Goal: Use online tool/utility: Utilize a website feature to perform a specific function

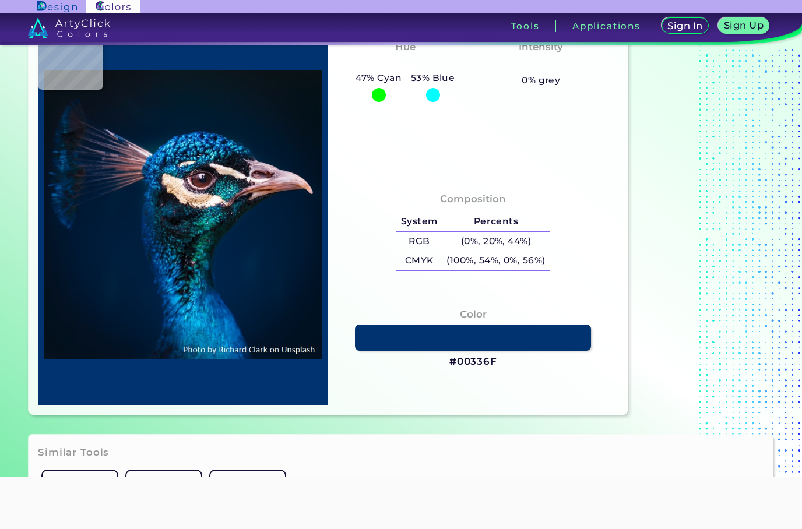
scroll to position [152, 0]
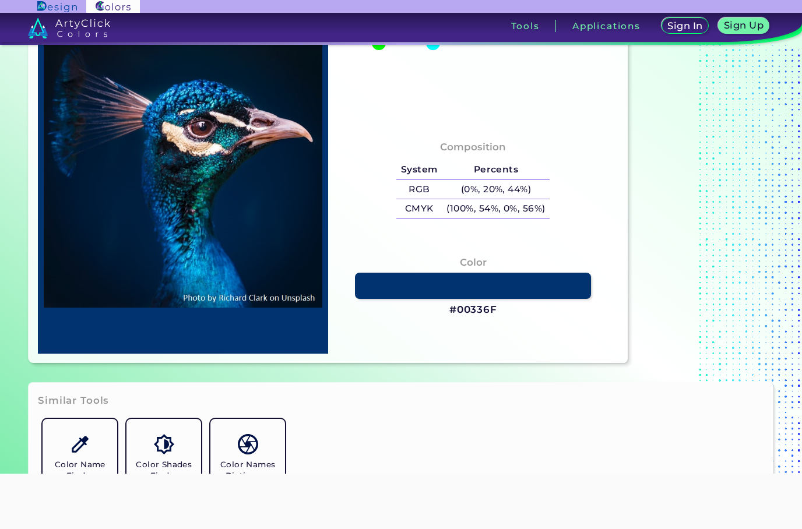
click at [485, 317] on h3 "#00336F" at bounding box center [473, 310] width 48 height 14
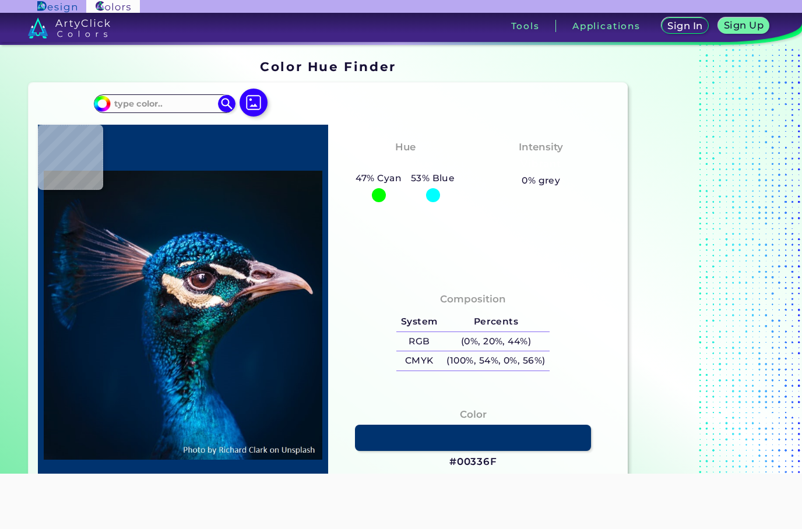
scroll to position [0, 0]
click at [190, 96] on input at bounding box center [164, 104] width 108 height 16
click at [185, 101] on input at bounding box center [164, 104] width 108 height 16
click at [189, 105] on input at bounding box center [164, 104] width 108 height 16
click at [624, 227] on div "#00bfff Acadia ◉ Acid Green ◉ Aero Blue ◉ Alabaster ◉ Albescent White ◉ Algae ◉…" at bounding box center [328, 299] width 598 height 432
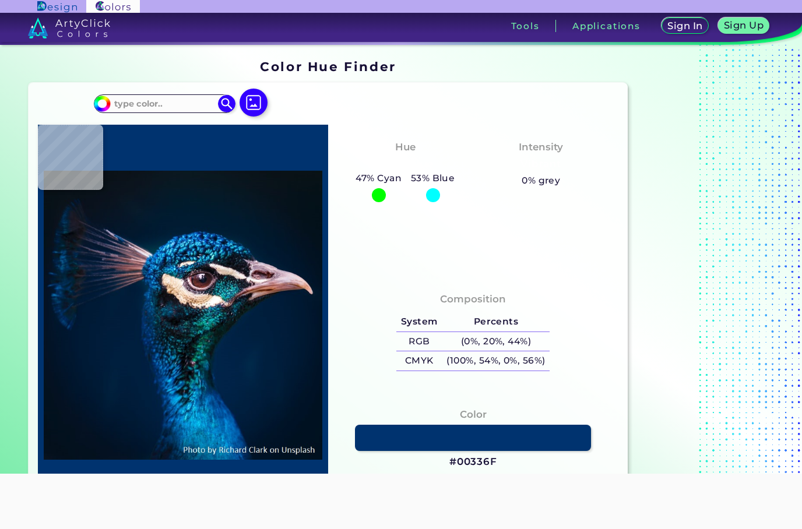
click at [175, 108] on input at bounding box center [164, 104] width 108 height 16
click at [185, 98] on input at bounding box center [164, 104] width 108 height 16
type input "#0000bb"
type input "#0000BB"
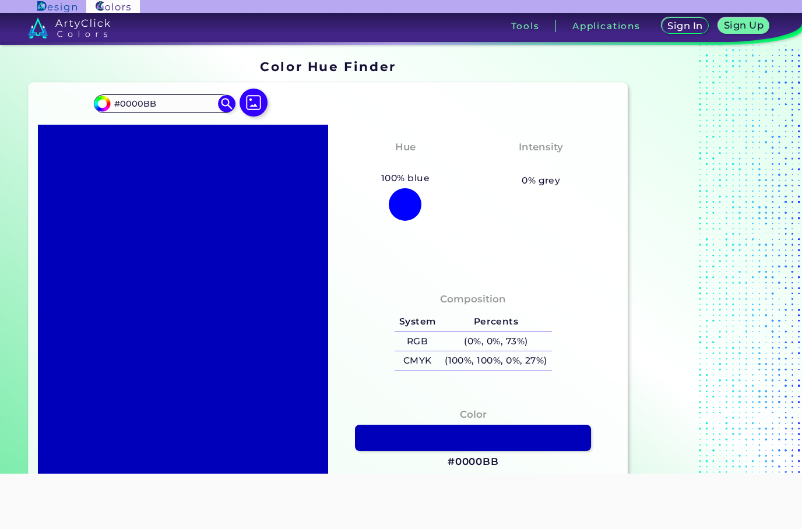
type input "#66ee77"
type input "#66EE77"
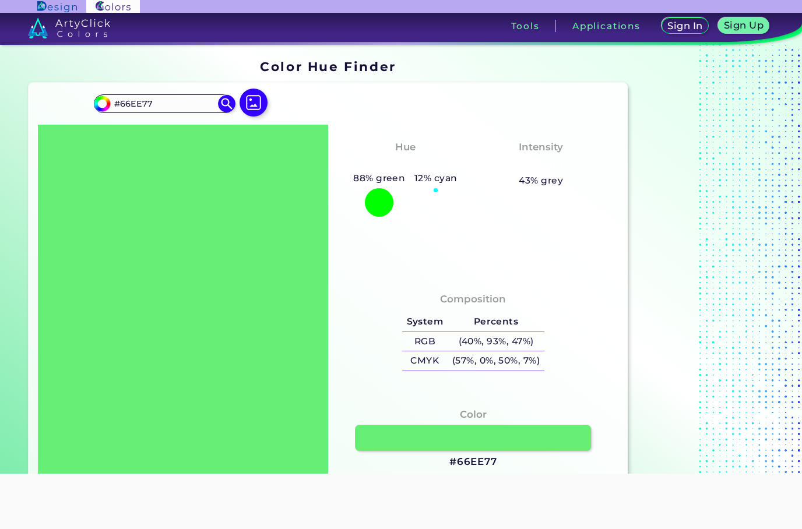
type input "#6e7e7e"
type input "#6E7E7E"
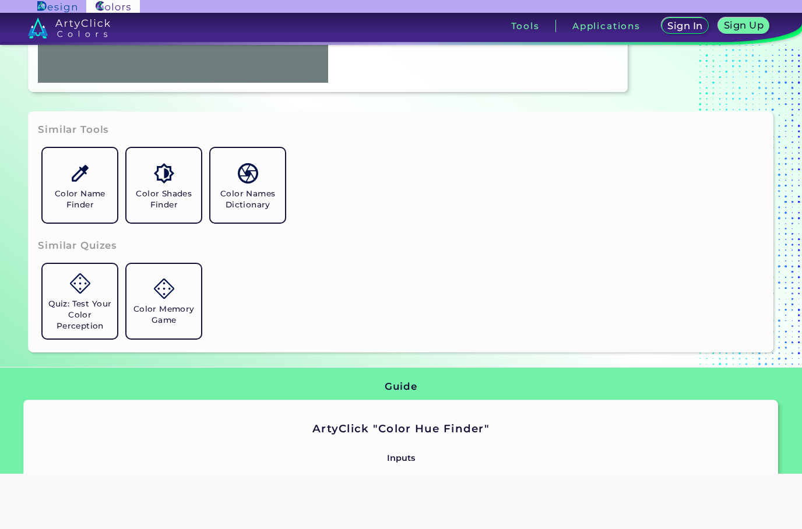
scroll to position [428, 0]
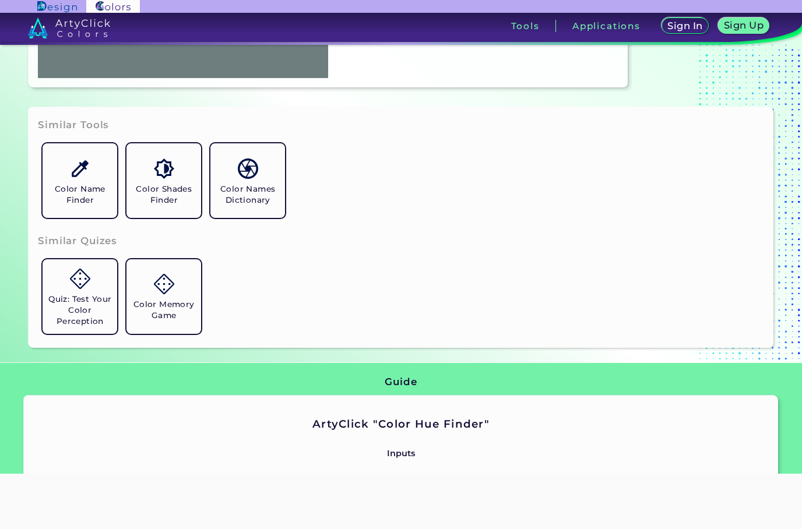
click at [108, 206] on h5 "Color Name Finder" at bounding box center [79, 195] width 65 height 22
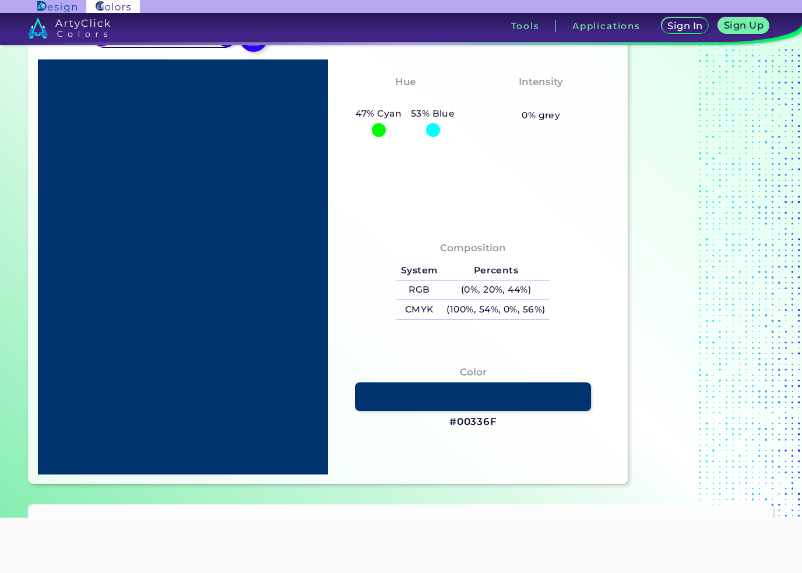
type input "#6e7e7e"
type input "#6E7E7E"
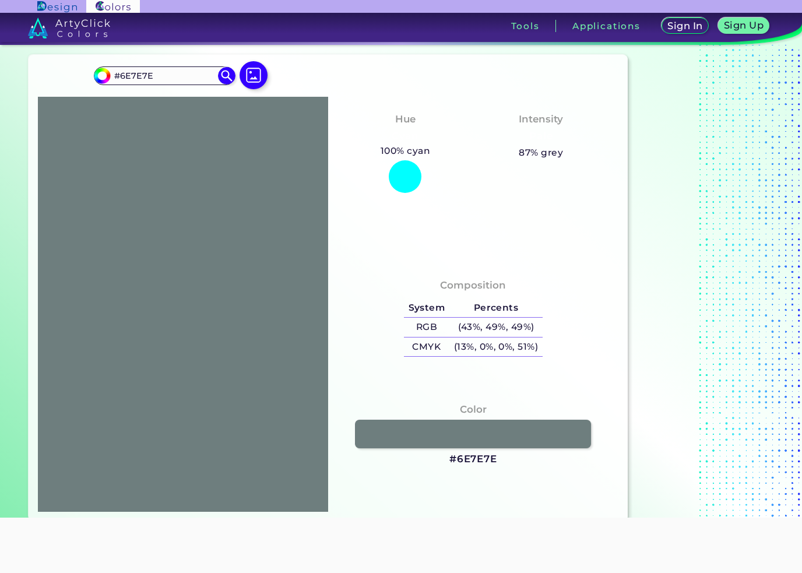
scroll to position [29, 0]
click at [157, 160] on div at bounding box center [183, 303] width 290 height 415
click at [103, 74] on input "#6e7e7e" at bounding box center [100, 73] width 15 height 15
type input "#6e7c7e"
type input "#6E7C7E"
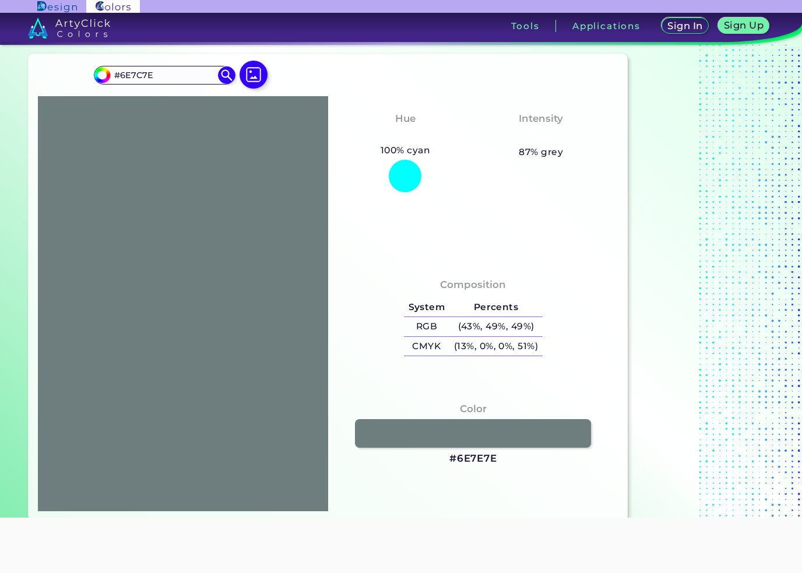
type input "#6e7d7e"
type input "#6E7D7E"
type input "#6e807e"
type input "#6E807E"
type input "#6e827e"
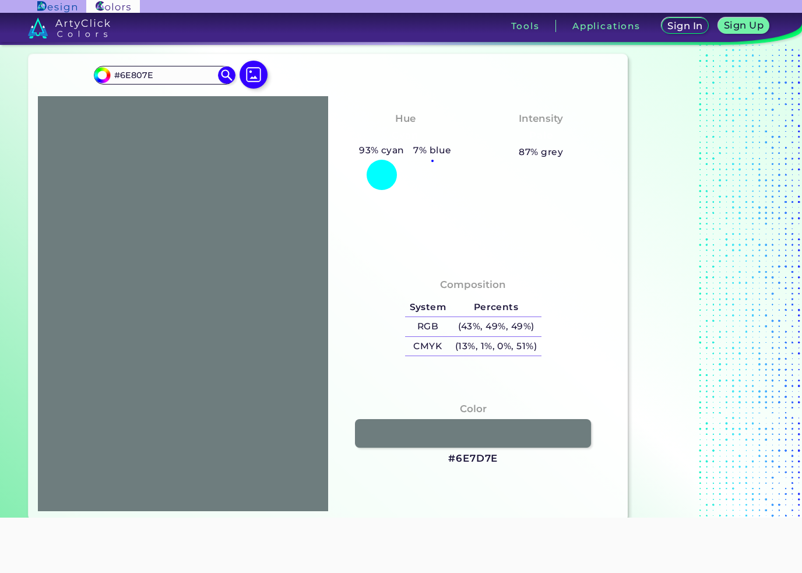
type input "#6E827E"
type input "#6e837e"
type input "#6E837E"
type input "#6e847e"
type input "#6E847E"
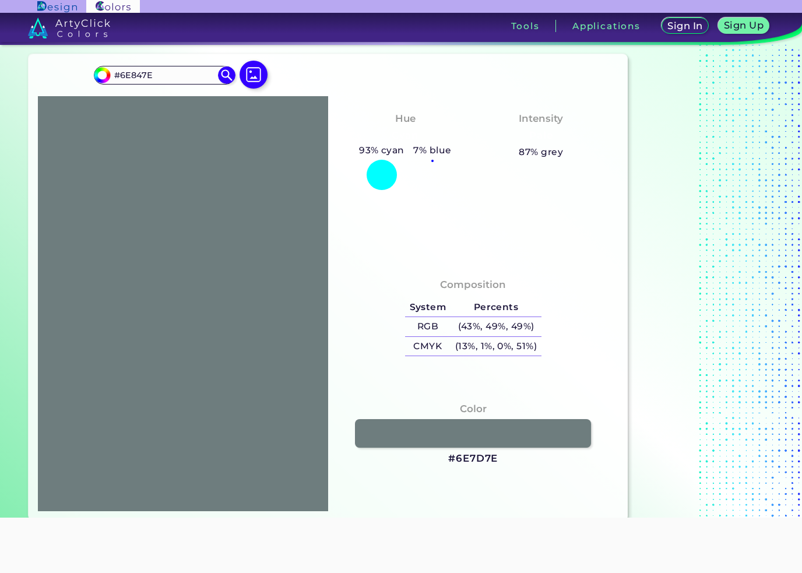
type input "#6e857e"
type input "#6E857E"
type input "#6e867e"
type input "#6E867E"
type input "#6e877e"
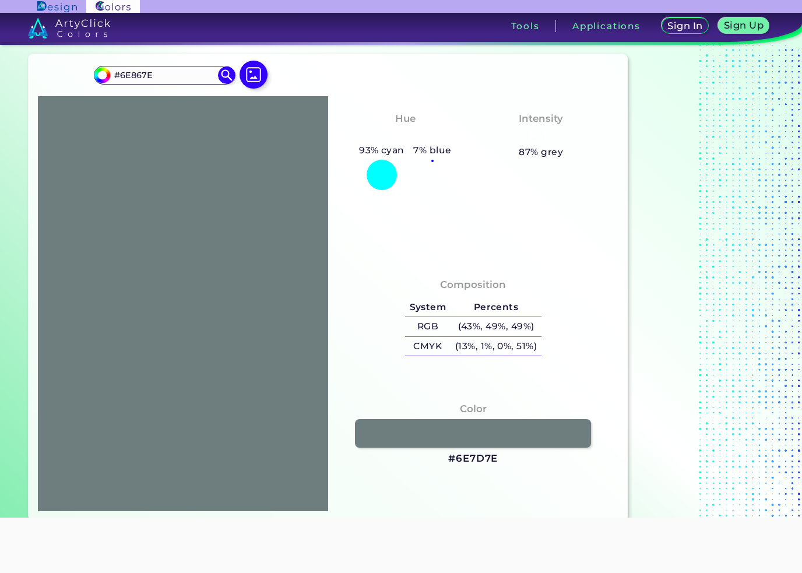
type input "#6E877E"
type input "#6e887e"
type input "#6E887E"
type input "#6e897e"
type input "#6E897E"
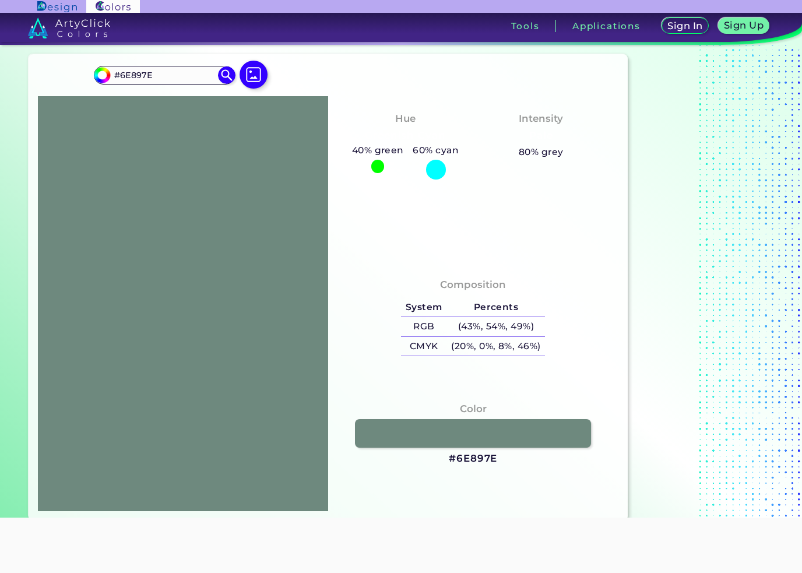
type input "#6f897e"
type input "#6F897E"
type input "#6d897e"
type input "#6D897E"
type input "#69897e"
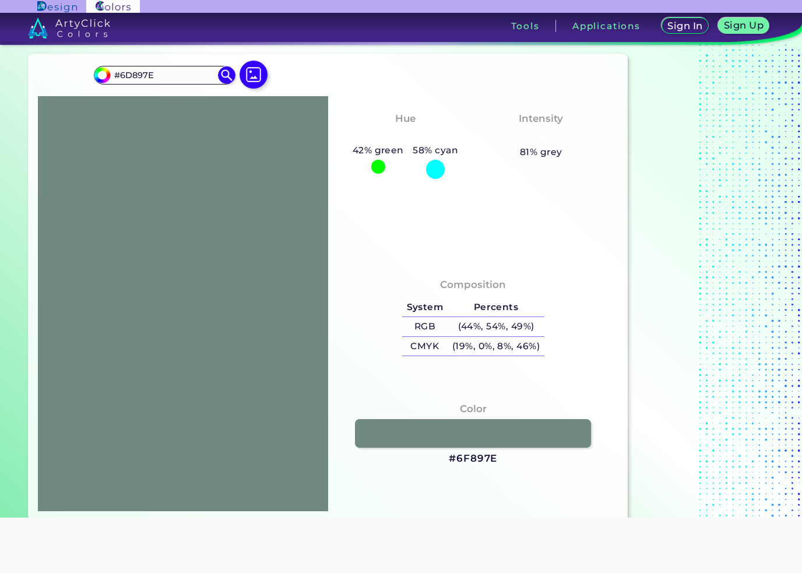
type input "#69897E"
type input "#68897e"
type input "#68897E"
type input "#67897e"
type input "#67897E"
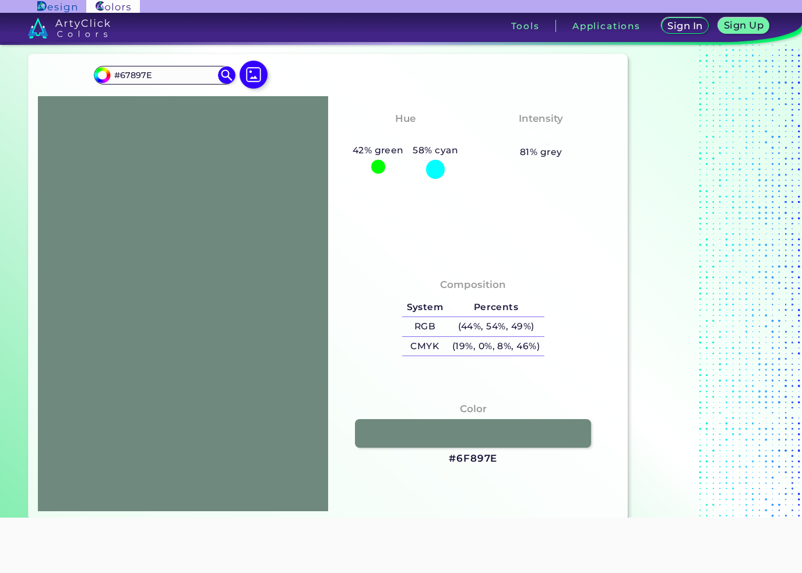
type input "#66897e"
type input "#66897E"
type input "#64897e"
type input "#64897E"
type input "#63897e"
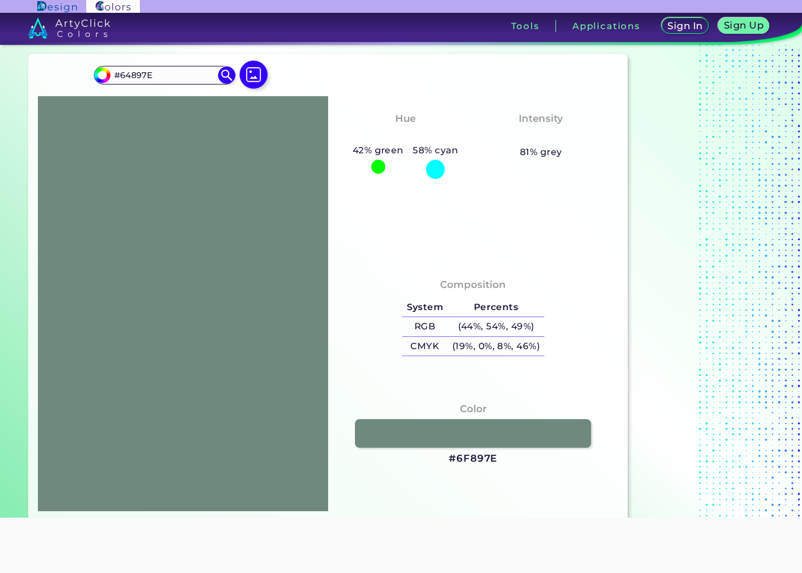
type input "#63897E"
type input "#62897e"
type input "#62897E"
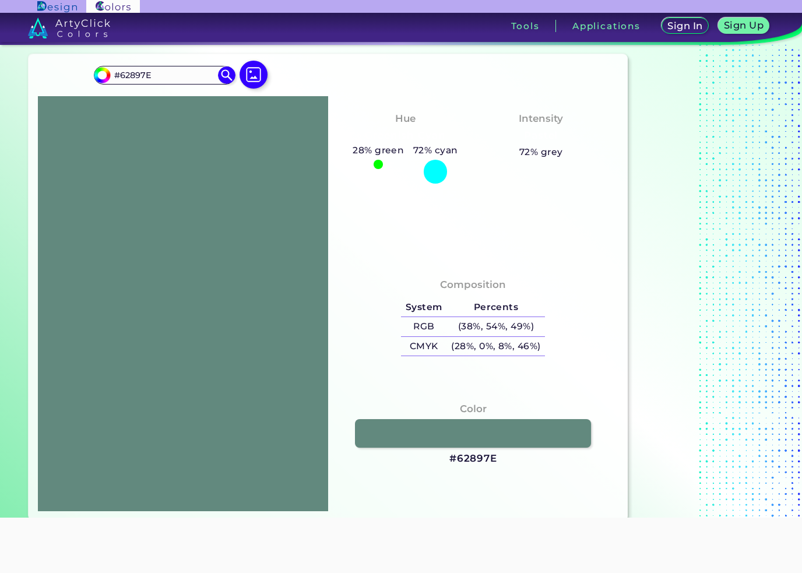
type input "#61897e"
type input "#61897E"
type input "#60897e"
type input "#60897E"
type input "#5f897e"
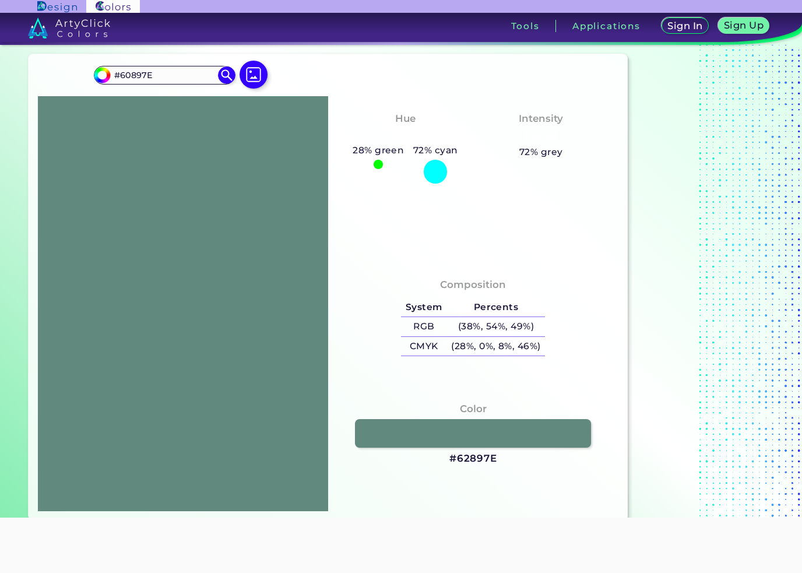
type input "#5F897E"
type input "#5e897e"
type input "#5E897E"
type input "#5d897e"
type input "#5D897E"
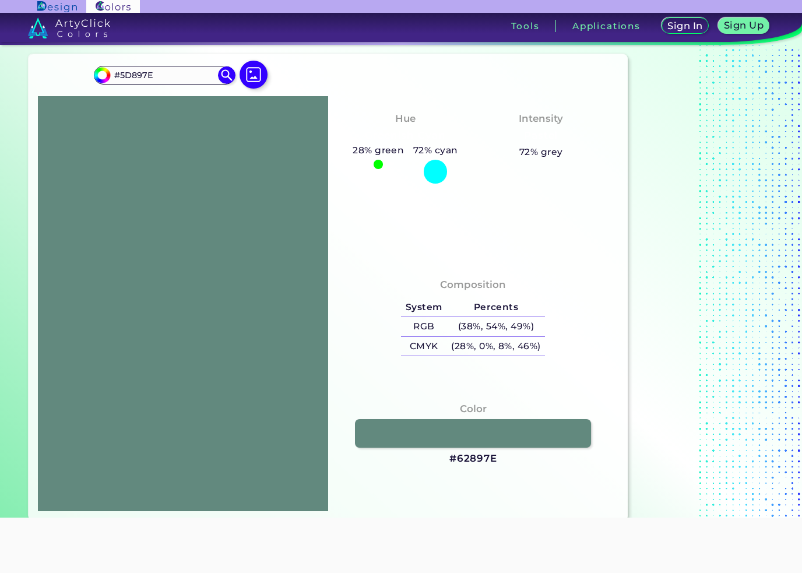
type input "#5c897e"
type input "#5C897E"
type input "#5d897e"
type input "#5D897E"
type input "#5e897e"
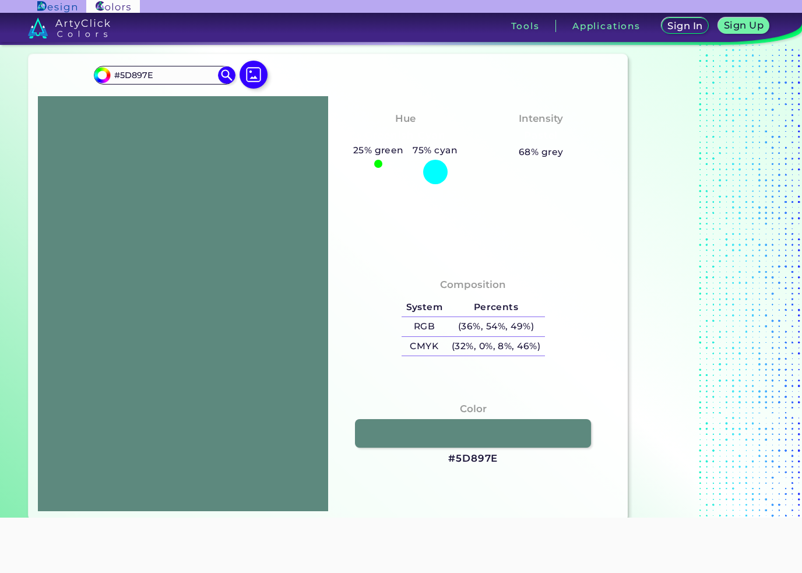
type input "#5E897E"
type input "#5f897e"
type input "#5F897E"
type input "#60897e"
type input "#60897E"
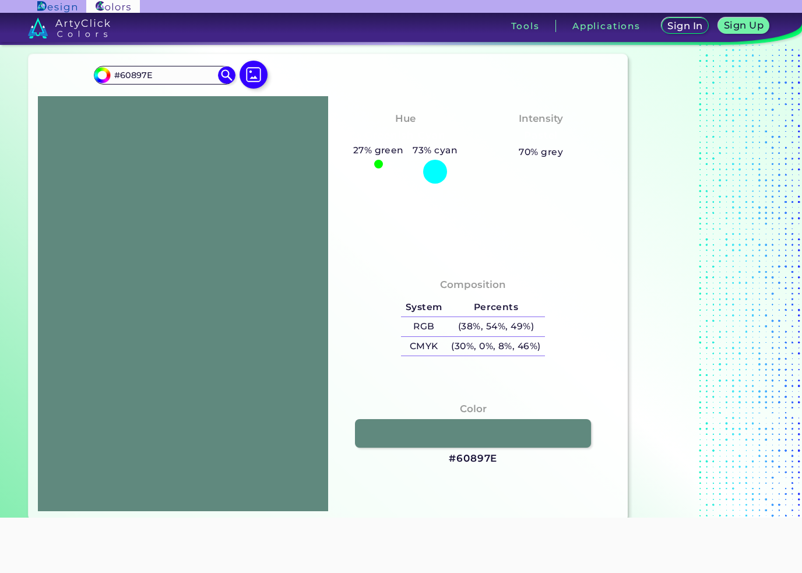
type input "#61897e"
type input "#61897E"
type input "#62897e"
type input "#62897E"
type input "#63897e"
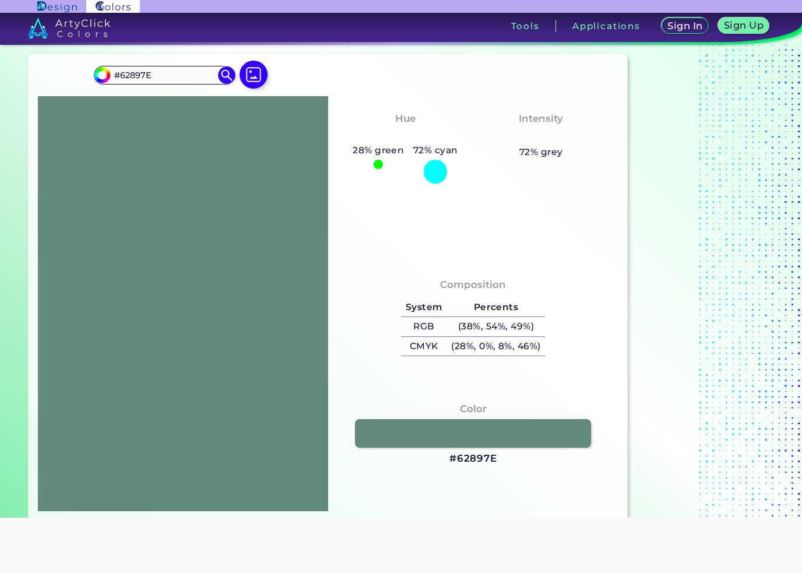
type input "#63897E"
type input "#64897e"
type input "#64897E"
type input "#65897e"
type input "#65897E"
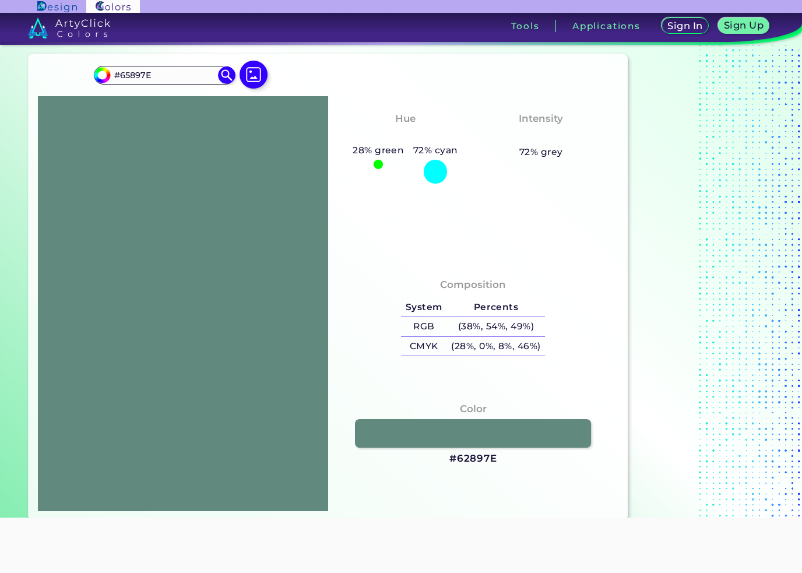
type input "#66897e"
type input "#66897E"
type input "#67897e"
type input "#67897E"
type input "#68897e"
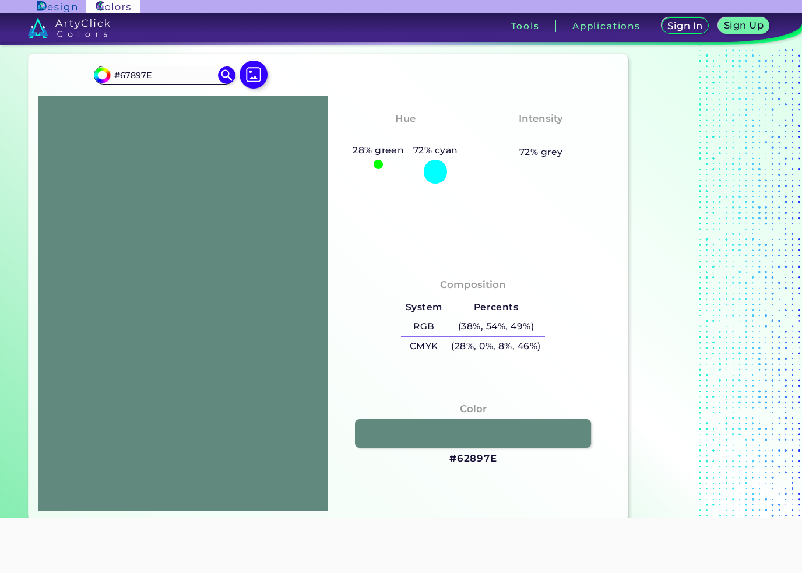
type input "#68897E"
type input "#69897e"
type input "#69897E"
type input "#6a897e"
type input "#6A897E"
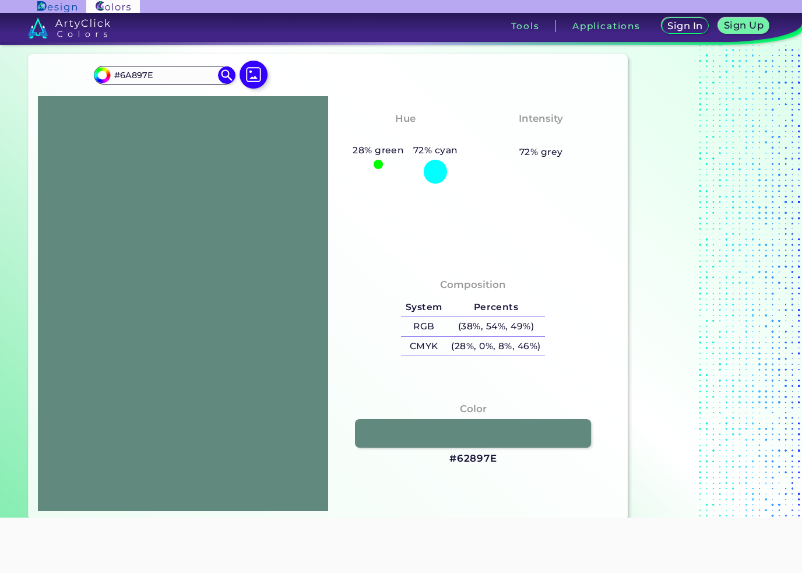
type input "#6b897e"
type input "#6B897E"
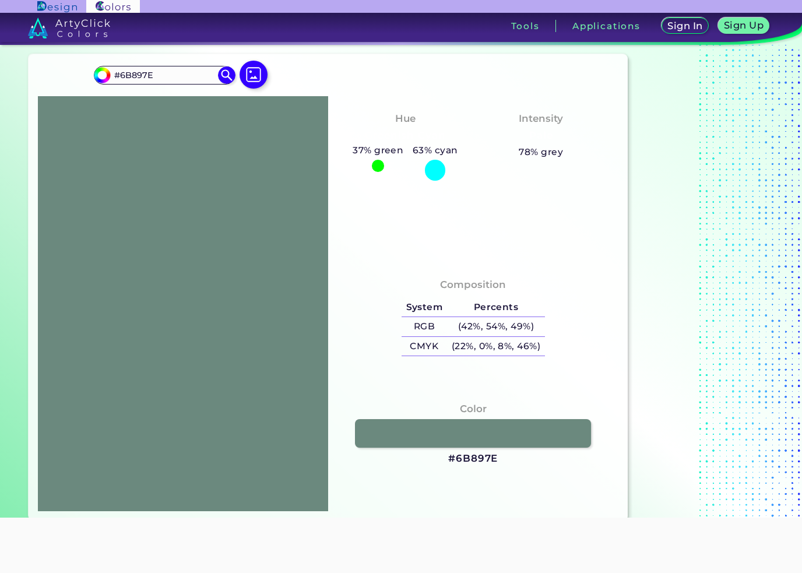
type input "#6c897e"
type input "#6C897E"
type input "#6d897e"
type input "#6D897E"
type input "#6e897e"
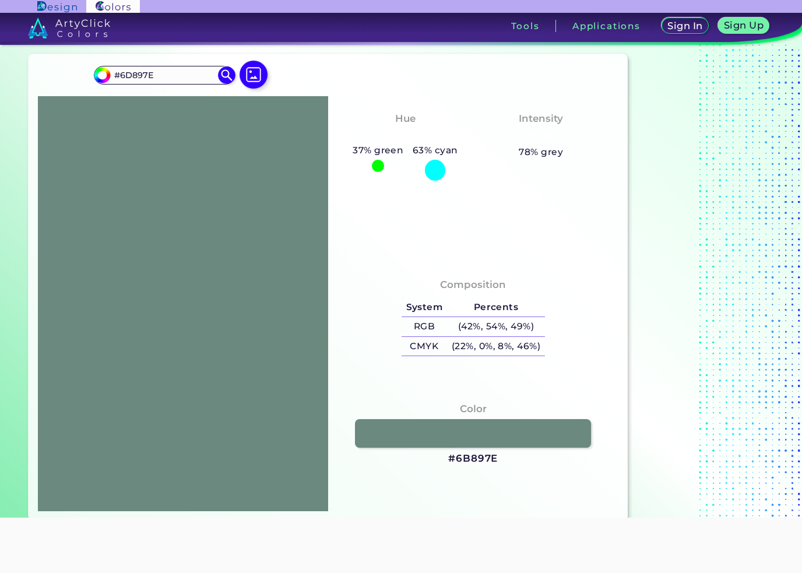
type input "#6E897E"
type input "#6e8981"
type input "#6E8981"
type input "#6e897d"
type input "#6E897D"
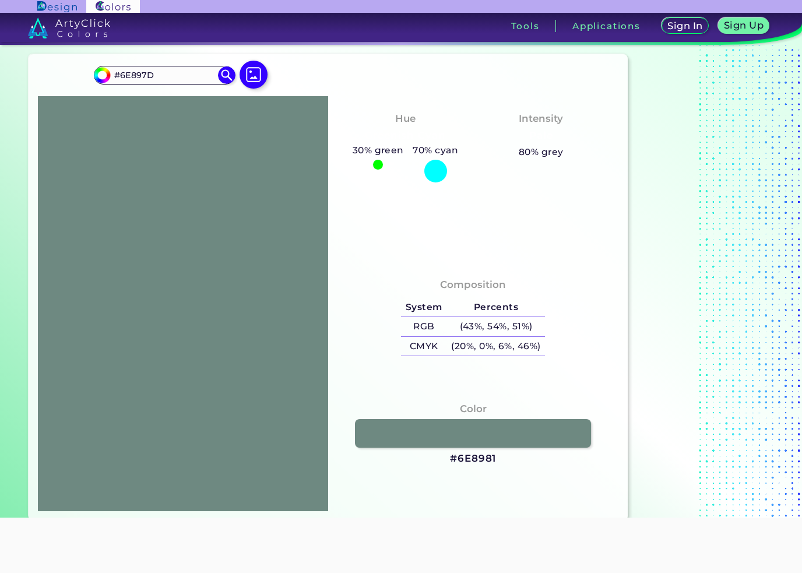
type input "#6e8976"
type input "#6E8976"
type input "#6e8975"
type input "#6E8975"
type input "#6e8974"
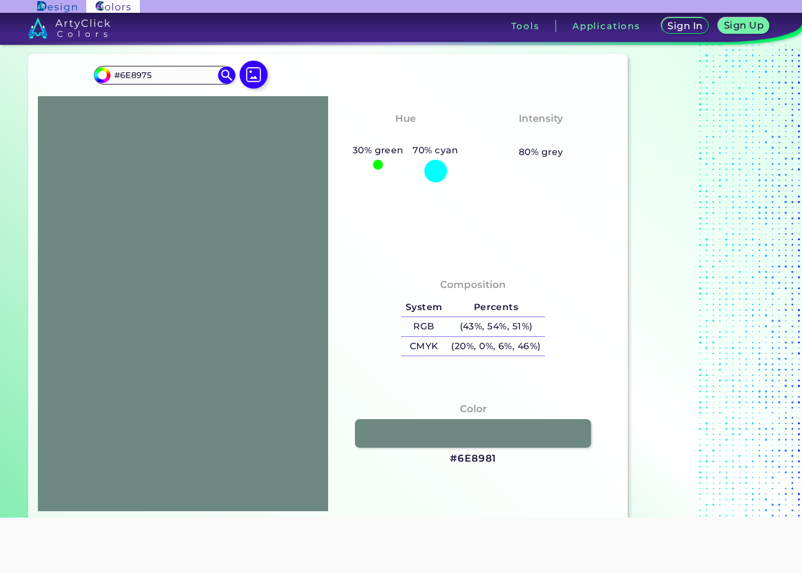
type input "#6E8974"
type input "#6e8972"
type input "#6E8972"
type input "#6e8971"
type input "#6E8971"
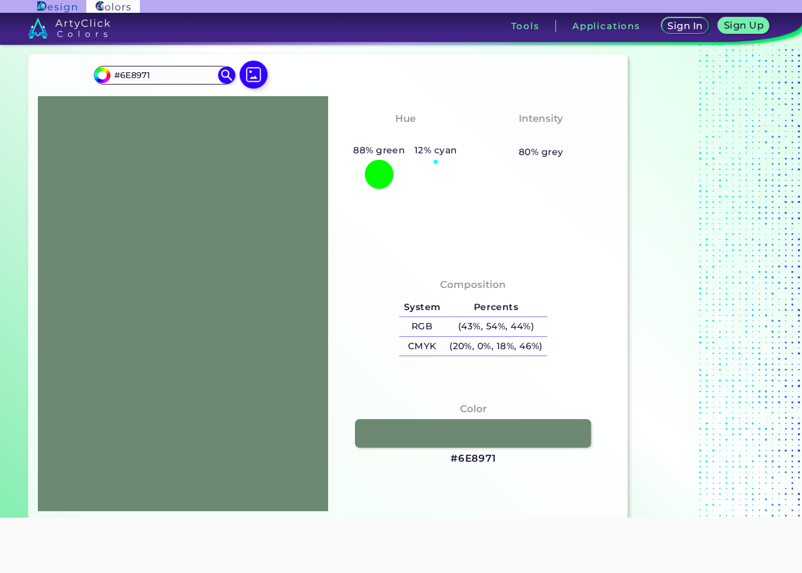
type input "#6e8970"
type input "#6E8970"
type input "#6e896f"
type input "#6E896F"
type input "#6e896e"
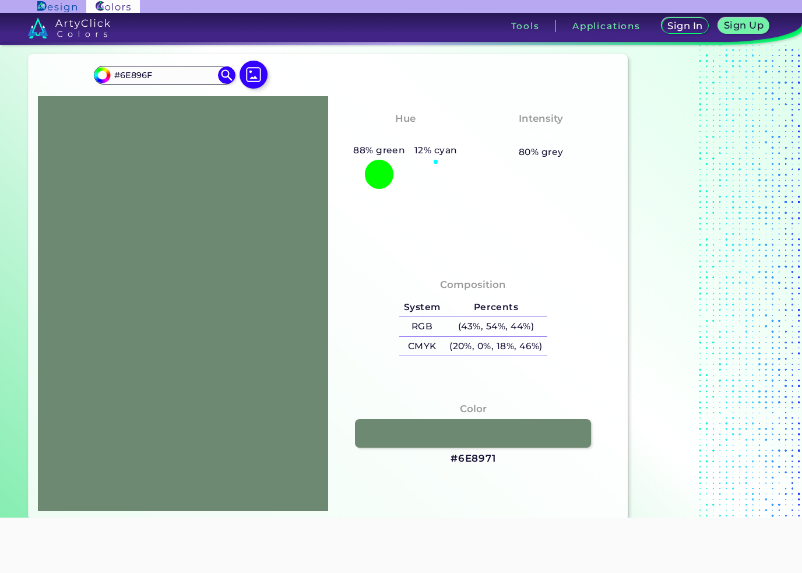
type input "#6E896E"
type input "#6e896f"
type input "#6E896F"
type input "#6e8970"
type input "#6E8970"
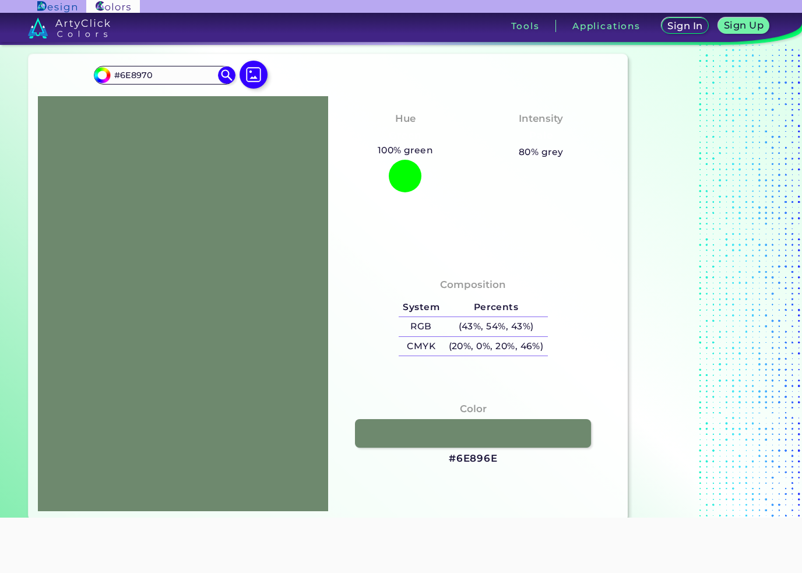
type input "#6e896f"
type input "#6E896F"
type input "#6e8970"
type input "#6E8970"
type input "#6e8971"
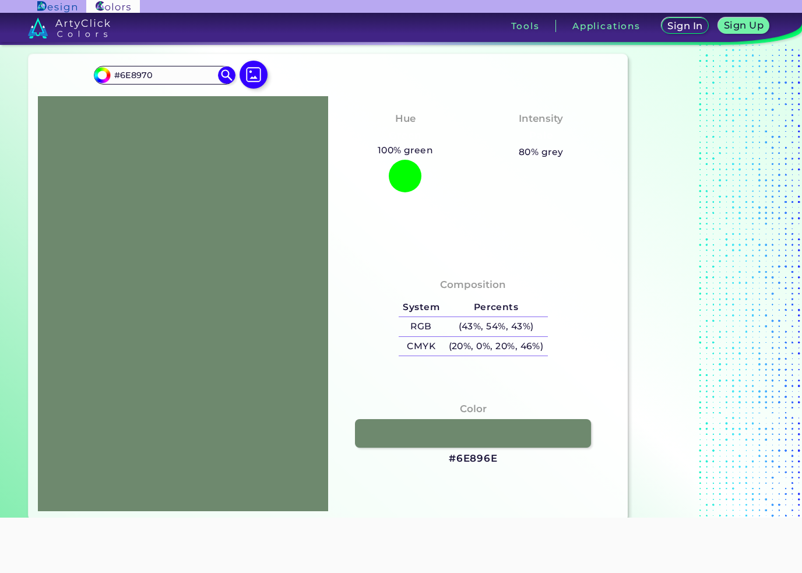
type input "#6E8971"
type input "#6e8972"
type input "#6E8972"
type input "#6e8973"
type input "#6E8973"
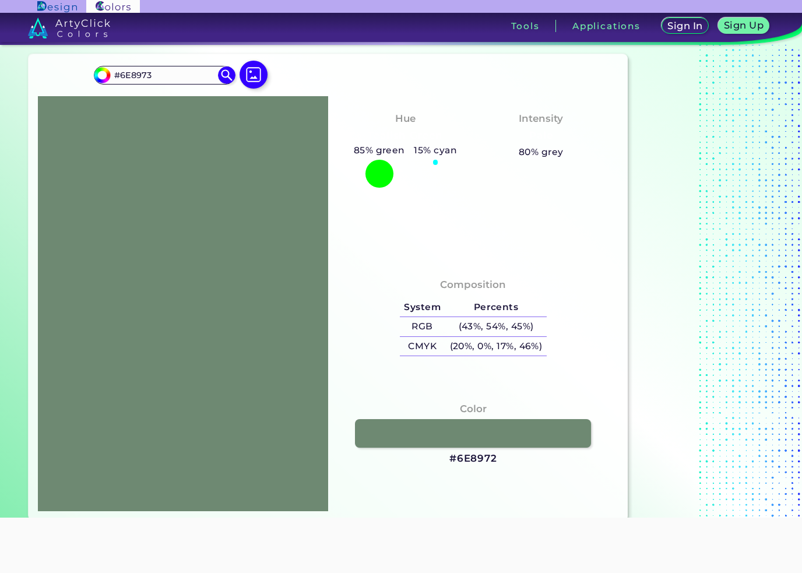
type input "#6e8975"
type input "#6E8975"
type input "#6e8976"
type input "#6E8976"
type input "#6e8977"
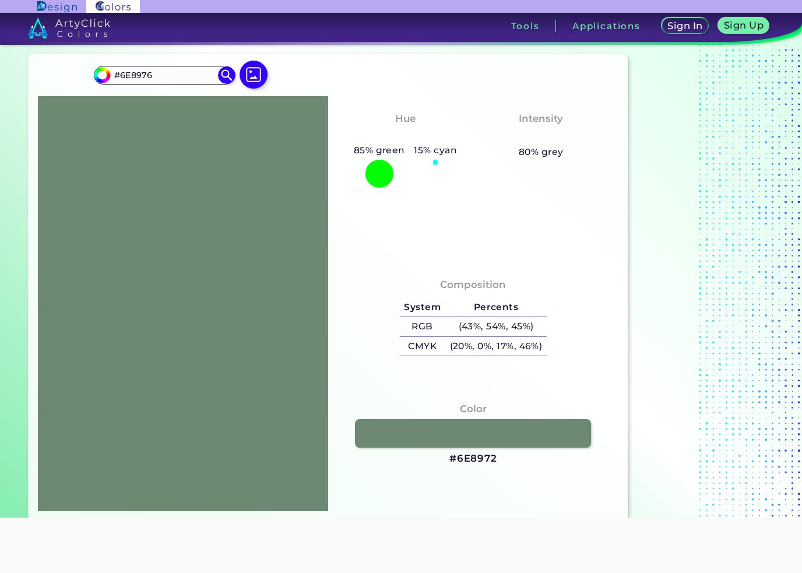
type input "#6E8977"
type input "#6e8978"
type input "#6E8978"
type input "#6e8979"
type input "#6E8979"
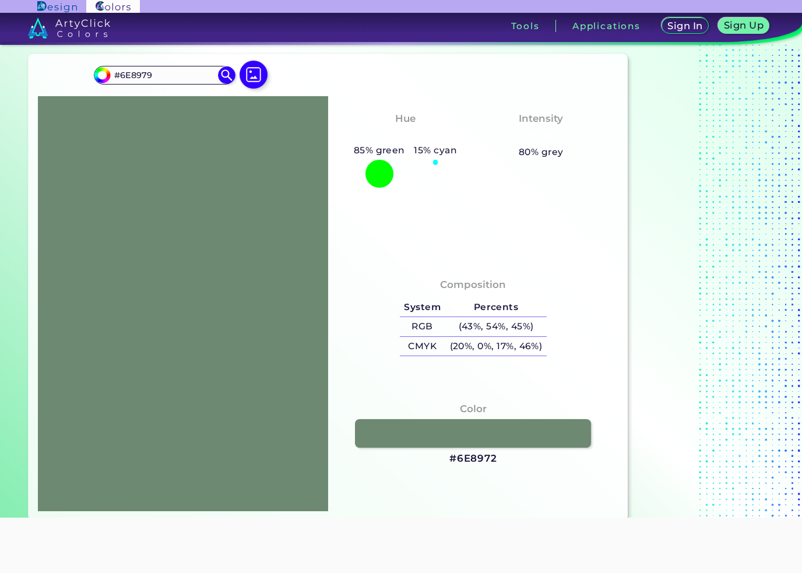
type input "#6e897a"
type input "#6E897A"
type input "#6e897b"
type input "#6E897B"
type input "#6e897c"
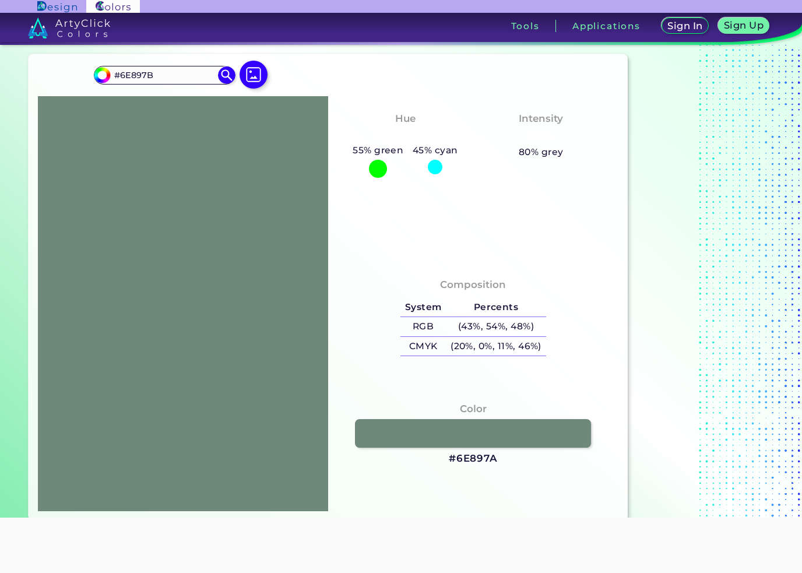
type input "#6E897C"
type input "#6e897d"
type input "#6E897D"
type input "#6e897e"
type input "#6E897E"
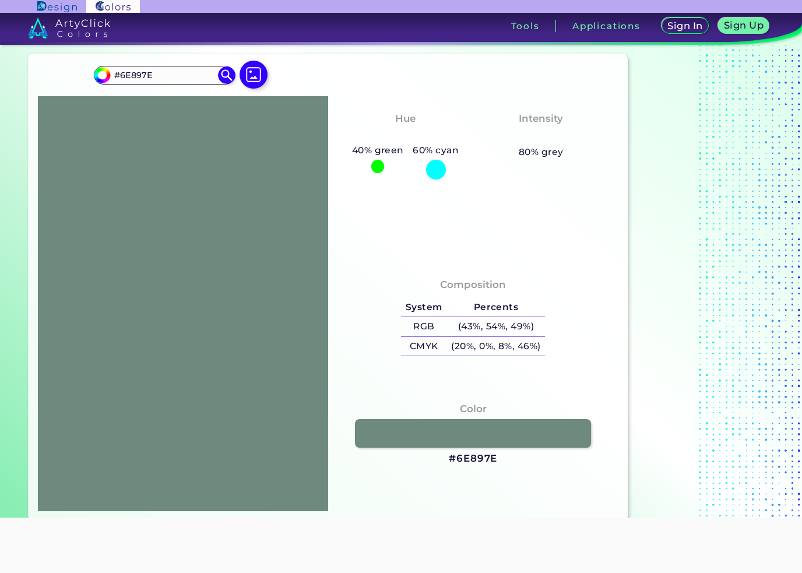
type input "#6e897f"
type input "#6E897F"
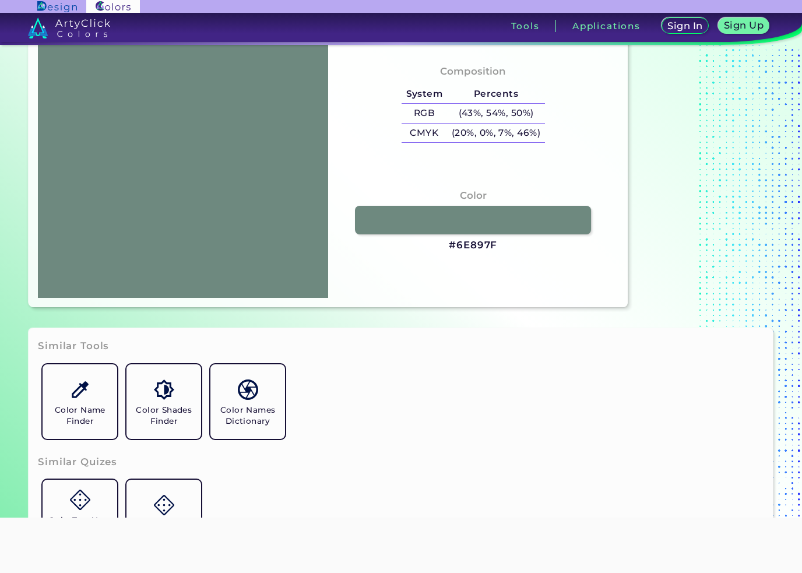
scroll to position [244, 0]
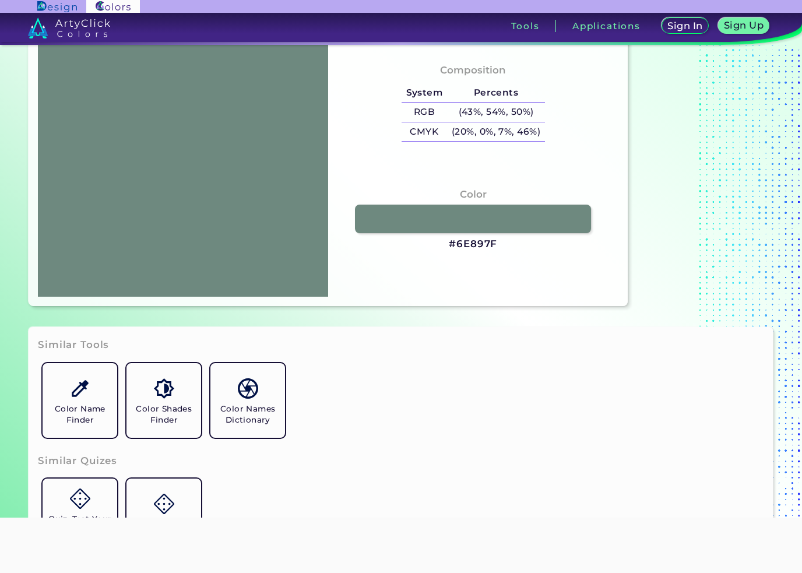
click at [86, 398] on img at bounding box center [80, 388] width 20 height 20
